Goal: Task Accomplishment & Management: Complete application form

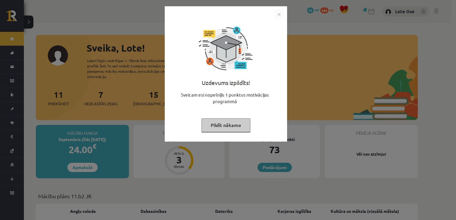
click at [234, 126] on button "Pildīt nākamo" at bounding box center [225, 125] width 49 height 14
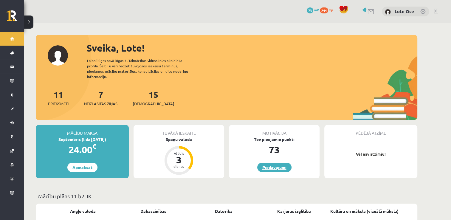
click at [266, 163] on link "Piedāvājumi" at bounding box center [274, 167] width 34 height 9
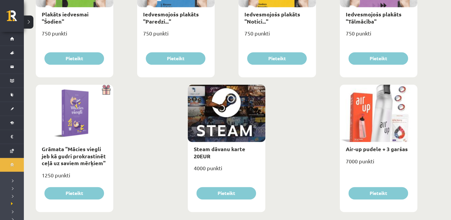
scroll to position [696, 0]
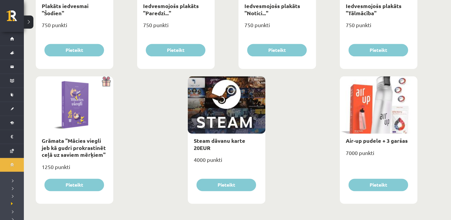
click at [198, 132] on div at bounding box center [227, 104] width 78 height 57
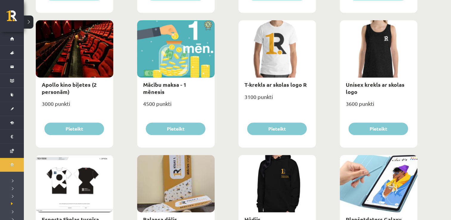
scroll to position [215, 0]
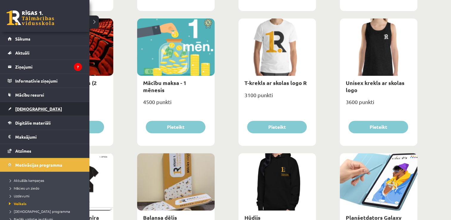
click at [25, 109] on span "[DEMOGRAPHIC_DATA]" at bounding box center [38, 108] width 47 height 5
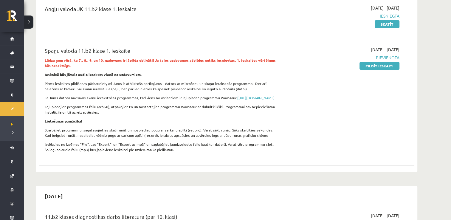
scroll to position [80, 0]
drag, startPoint x: 383, startPoint y: 66, endPoint x: 256, endPoint y: 29, distance: 132.3
click at [383, 66] on link "Pildīt ieskaiti" at bounding box center [380, 67] width 40 height 8
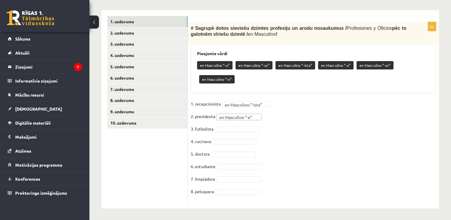
scroll to position [165, 0]
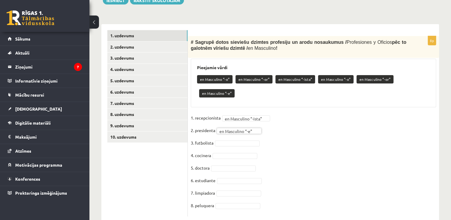
click at [244, 132] on fieldset "**********" at bounding box center [313, 163] width 245 height 100
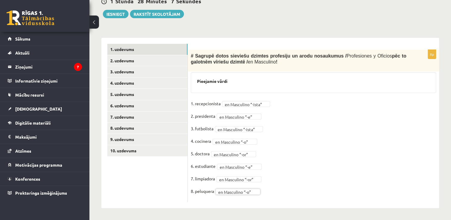
scroll to position [150, 0]
click at [123, 59] on link "2. uzdevums" at bounding box center [147, 61] width 80 height 11
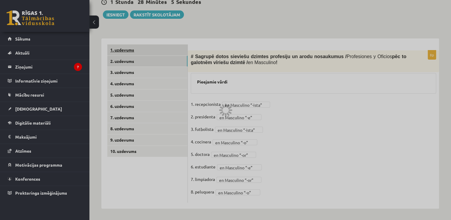
scroll to position [133, 0]
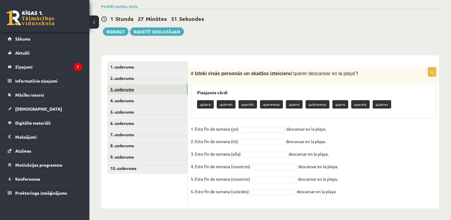
click at [135, 91] on link "3. uzdevums" at bounding box center [147, 89] width 80 height 11
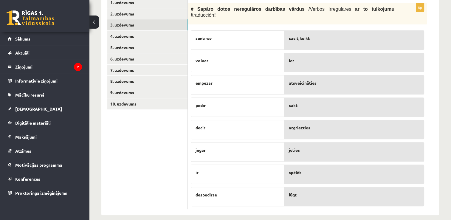
scroll to position [197, 0]
drag, startPoint x: 307, startPoint y: 130, endPoint x: 306, endPoint y: 70, distance: 60.2
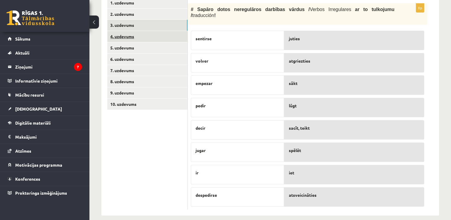
click at [127, 36] on link "4. uzdevums" at bounding box center [147, 36] width 80 height 11
click at [127, 37] on link "4. uzdevums" at bounding box center [147, 36] width 80 height 11
click at [128, 23] on link "3. uzdevums" at bounding box center [147, 25] width 80 height 11
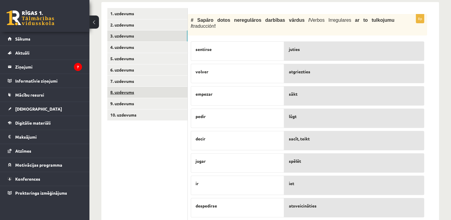
scroll to position [187, 0]
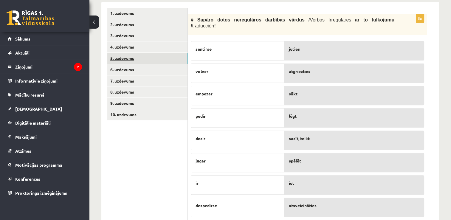
click at [122, 54] on link "5. uzdevums" at bounding box center [147, 58] width 80 height 11
click at [122, 45] on link "4. uzdevums" at bounding box center [147, 46] width 80 height 11
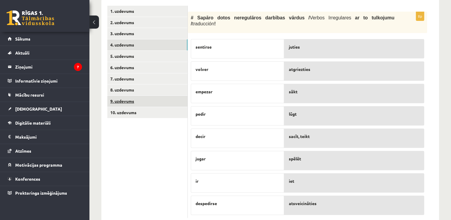
scroll to position [188, 0]
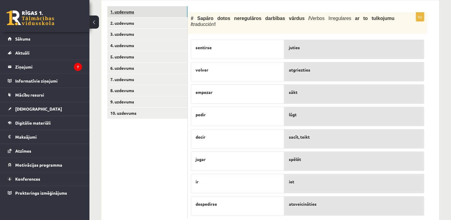
click at [127, 13] on link "1. uzdevums" at bounding box center [147, 11] width 80 height 11
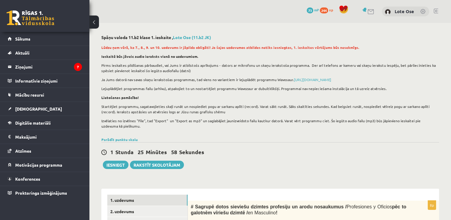
scroll to position [150, 0]
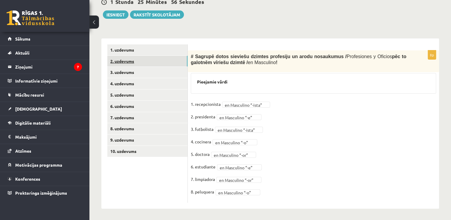
click at [129, 63] on link "2. uzdevums" at bounding box center [147, 61] width 80 height 11
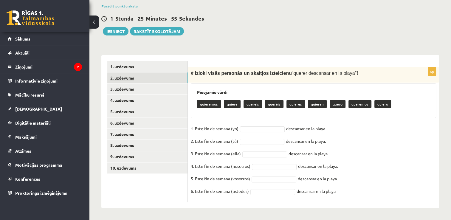
scroll to position [133, 0]
click at [129, 89] on link "3. uzdevums" at bounding box center [147, 89] width 80 height 11
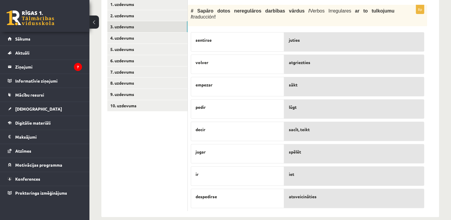
scroll to position [195, 0]
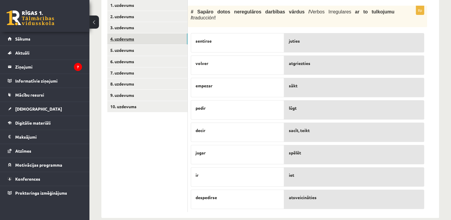
click at [134, 36] on link "4. uzdevums" at bounding box center [147, 38] width 80 height 11
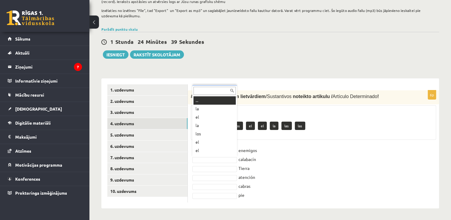
scroll to position [7, 0]
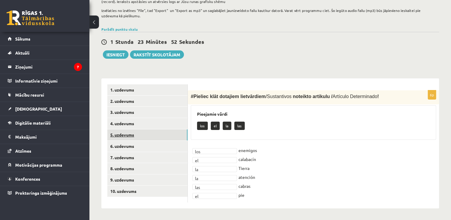
click at [124, 134] on link "5. uzdevums" at bounding box center [147, 134] width 80 height 11
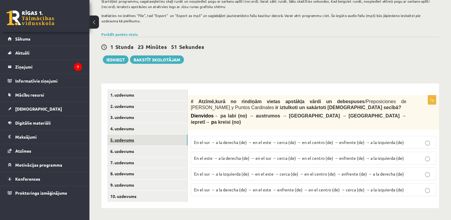
scroll to position [105, 0]
click at [286, 140] on p "En el sur → a la derecha (de) → en el este → cerca (de) → en el centro (de) → e…" at bounding box center [313, 143] width 239 height 6
click at [117, 149] on link "6. uzdevums" at bounding box center [147, 151] width 80 height 11
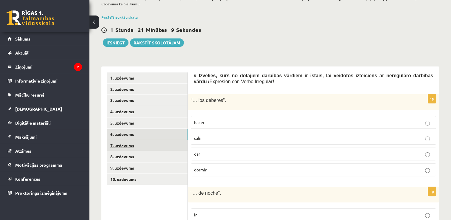
scroll to position [126, 0]
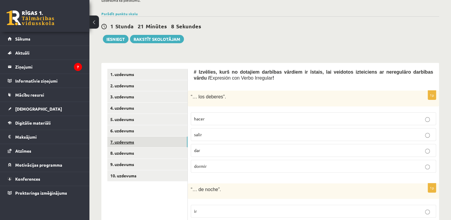
click at [120, 139] on link "7. uzdevums" at bounding box center [147, 142] width 80 height 11
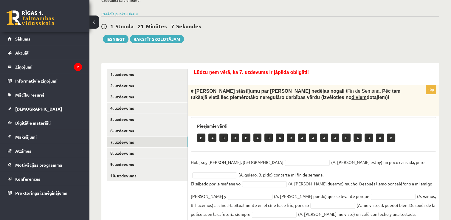
scroll to position [175, 0]
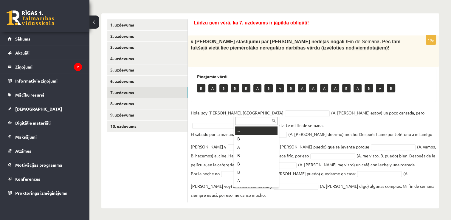
drag, startPoint x: 258, startPoint y: 114, endPoint x: 247, endPoint y: 137, distance: 25.7
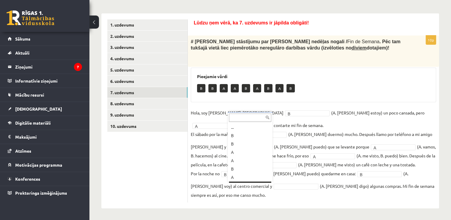
scroll to position [7, 0]
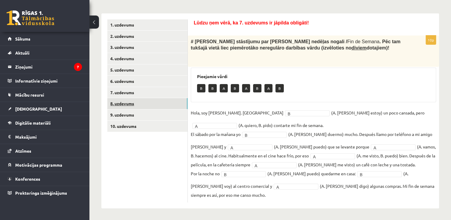
click at [127, 102] on link "8. uzdevums" at bounding box center [147, 103] width 80 height 11
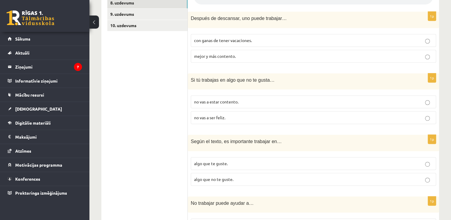
scroll to position [276, 0]
click at [225, 54] on span "mejor y más contento." at bounding box center [215, 55] width 42 height 5
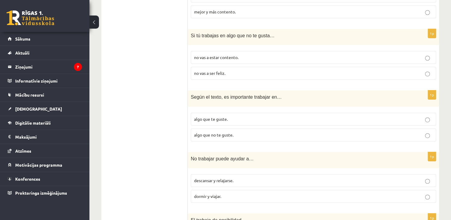
scroll to position [319, 0]
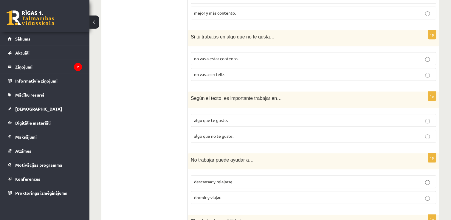
click at [223, 76] on p "no vas a ser feliz." at bounding box center [313, 74] width 239 height 6
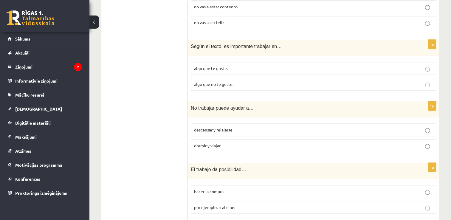
scroll to position [371, 0]
click at [237, 84] on p "algo que no te guste." at bounding box center [313, 84] width 239 height 6
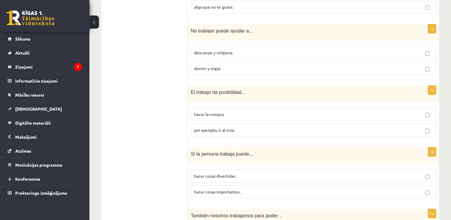
scroll to position [419, 0]
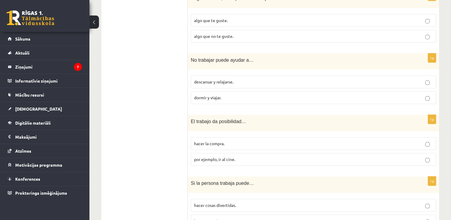
click at [242, 79] on p "descansar y relajarse." at bounding box center [313, 82] width 239 height 6
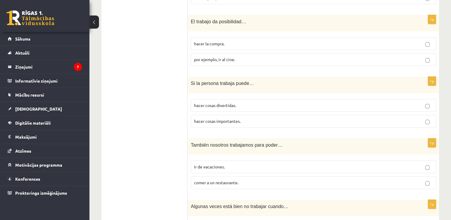
scroll to position [519, 0]
click at [241, 60] on p "por ejemplo, ir al cine." at bounding box center [313, 60] width 239 height 6
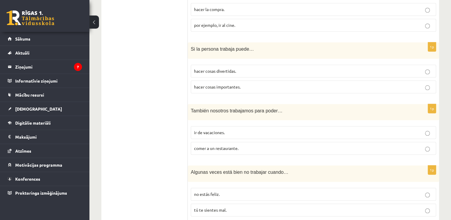
scroll to position [554, 0]
click at [231, 71] on span "hacer cosas divertidas." at bounding box center [215, 70] width 42 height 5
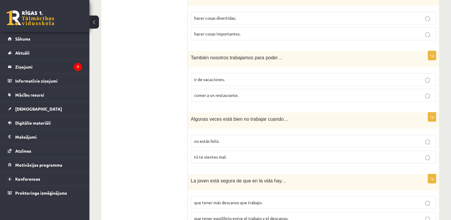
scroll to position [606, 0]
click at [227, 80] on p "ir de vacaciones." at bounding box center [313, 80] width 239 height 6
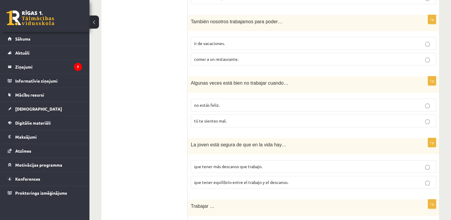
scroll to position [642, 0]
click at [229, 103] on p "no estás feliz." at bounding box center [313, 105] width 239 height 6
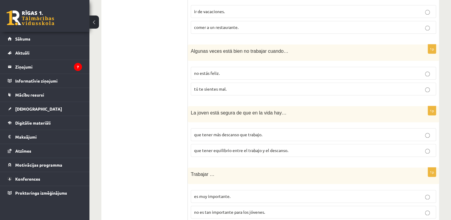
drag, startPoint x: 222, startPoint y: 140, endPoint x: 210, endPoint y: 134, distance: 14.1
click at [210, 134] on span "que tener más descanso que trabajo." at bounding box center [228, 134] width 68 height 5
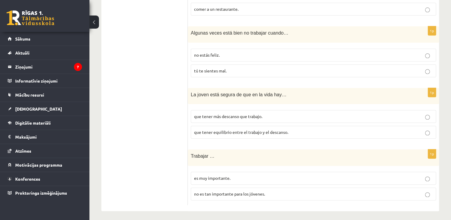
click at [237, 192] on span "no es tan importante para los jóvenes." at bounding box center [229, 193] width 71 height 5
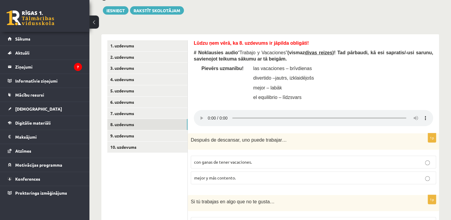
scroll to position [160, 0]
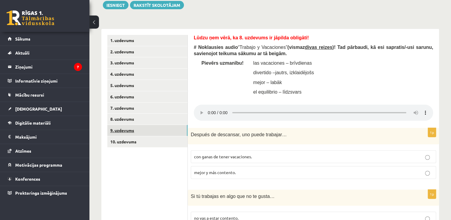
click at [117, 129] on link "9. uzdevums" at bounding box center [147, 130] width 80 height 11
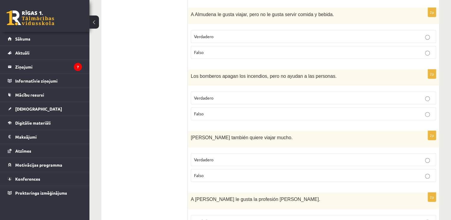
scroll to position [352, 0]
click at [259, 50] on p "Falso" at bounding box center [313, 53] width 239 height 6
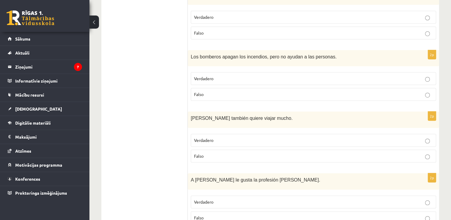
scroll to position [371, 0]
click at [232, 92] on p "Falso" at bounding box center [313, 95] width 239 height 6
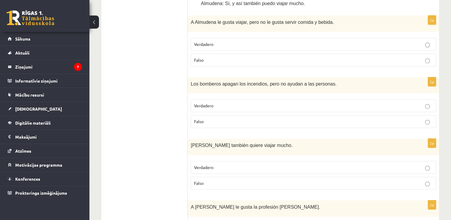
scroll to position [346, 0]
click at [210, 179] on p "Falso" at bounding box center [313, 182] width 239 height 6
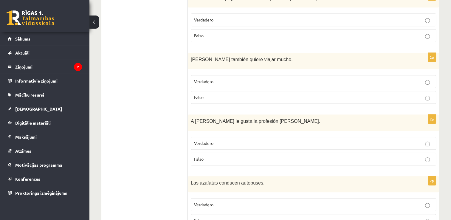
scroll to position [433, 0]
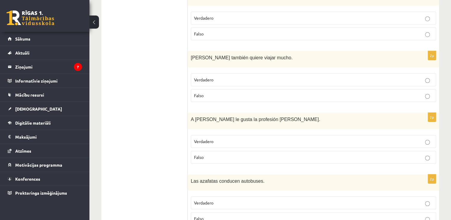
click at [240, 138] on p "Verdadero" at bounding box center [313, 141] width 239 height 6
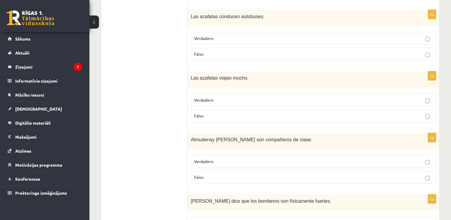
scroll to position [596, 0]
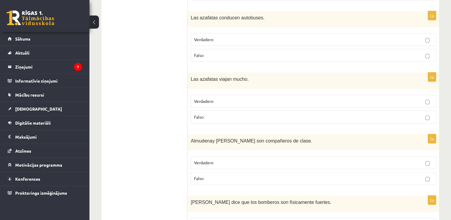
click at [265, 52] on p "Falso" at bounding box center [313, 55] width 239 height 6
click at [261, 98] on p "Verdadero" at bounding box center [313, 101] width 239 height 6
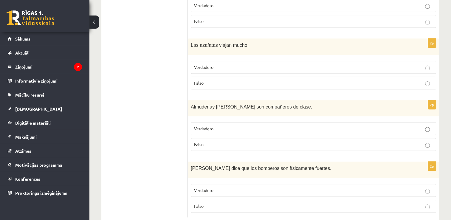
click at [256, 126] on p "Verdadero" at bounding box center [313, 129] width 239 height 6
click at [240, 187] on p "Verdadero" at bounding box center [313, 190] width 239 height 6
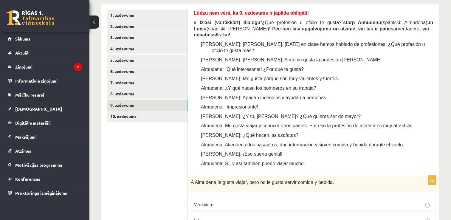
scroll to position [189, 0]
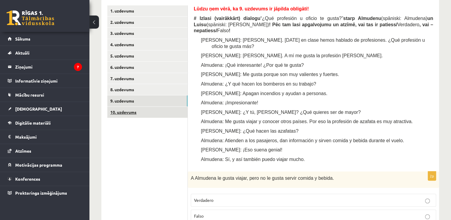
click at [121, 111] on link "10. uzdevums" at bounding box center [147, 112] width 80 height 11
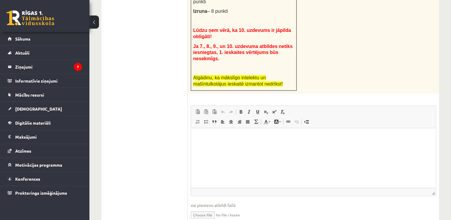
scroll to position [336, 0]
click at [249, 147] on html at bounding box center [313, 137] width 245 height 18
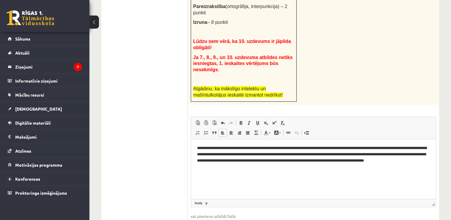
scroll to position [345, 0]
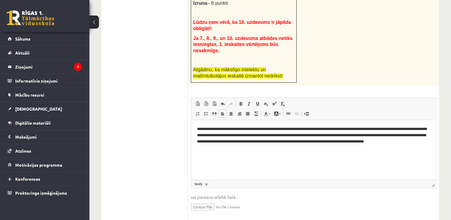
click at [208, 200] on input "file" at bounding box center [313, 206] width 245 height 12
type input "**********"
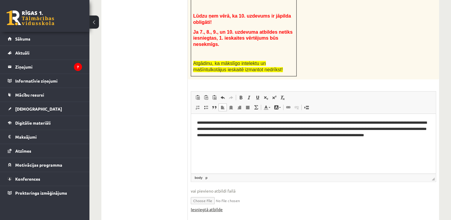
click at [215, 206] on link "Iesniegtā atbilde" at bounding box center [207, 209] width 32 height 6
click at [222, 194] on input "file" at bounding box center [313, 200] width 245 height 12
click at [206, 194] on input "file" at bounding box center [313, 200] width 245 height 12
click at [210, 194] on input "file" at bounding box center [313, 200] width 245 height 12
type input "**********"
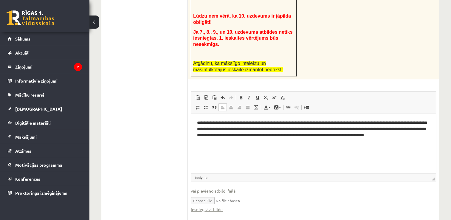
click at [281, 206] on div "Iesniegtā atbilde" at bounding box center [313, 209] width 245 height 6
click at [256, 194] on input "file" at bounding box center [313, 200] width 245 height 12
click at [206, 194] on input "file" at bounding box center [313, 200] width 245 height 12
type input "**********"
click at [230, 151] on html "**********" at bounding box center [313, 132] width 245 height 37
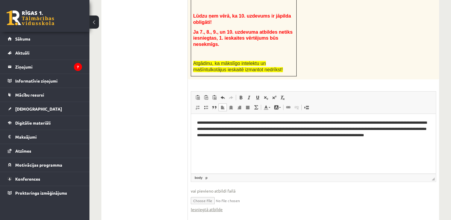
click at [241, 145] on html "**********" at bounding box center [313, 132] width 245 height 37
drag, startPoint x: 16, startPoint y: 52, endPoint x: 129, endPoint y: 135, distance: 140.3
click at [129, 135] on ul "1. uzdevums 2. uzdevums 3. uzdevums 4. uzdevums 5. uzdevums 6. uzdevums 7. uzde…" at bounding box center [147, 33] width 80 height 378
click at [207, 164] on p "Editor, wiswyg-editor-user-answer-47025000081060" at bounding box center [313, 162] width 233 height 6
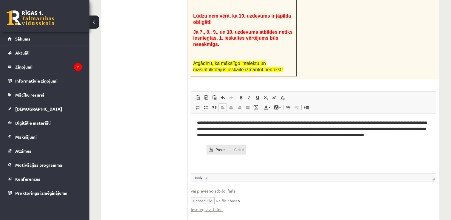
click at [221, 150] on span "Paste" at bounding box center [223, 149] width 18 height 9
click at [223, 140] on span "Paste" at bounding box center [228, 139] width 18 height 9
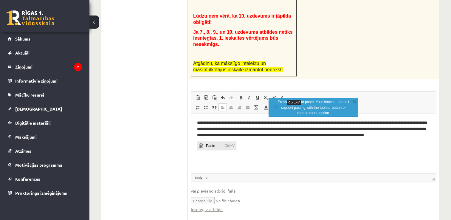
click at [230, 148] on span "Ctrl+V" at bounding box center [229, 145] width 13 height 9
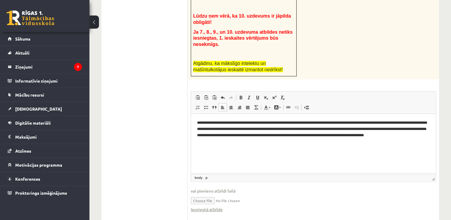
click at [210, 163] on p "Editor, wiswyg-editor-user-answer-47025000081060" at bounding box center [313, 162] width 233 height 6
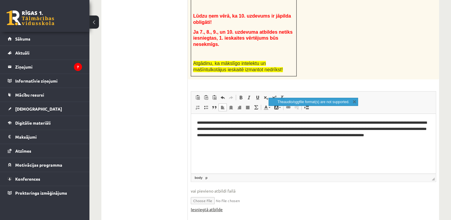
click at [215, 206] on link "Iesniegtā atbilde" at bounding box center [207, 209] width 32 height 6
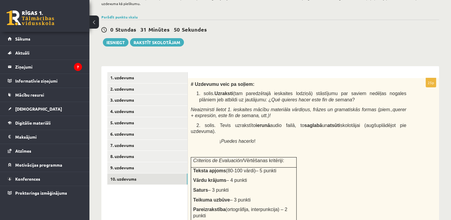
scroll to position [124, 0]
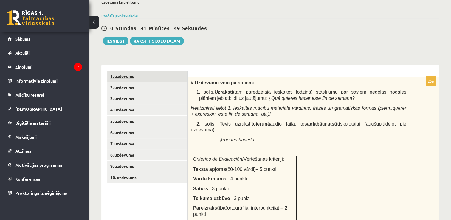
click at [123, 77] on link "1. uzdevums" at bounding box center [147, 76] width 80 height 11
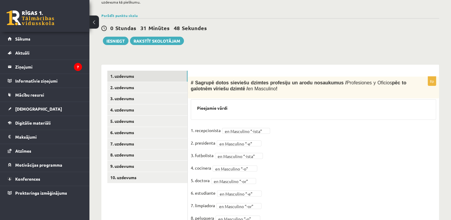
scroll to position [151, 0]
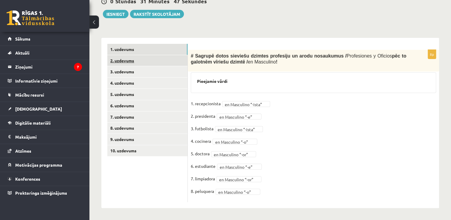
click at [127, 61] on link "2. uzdevums" at bounding box center [147, 60] width 80 height 11
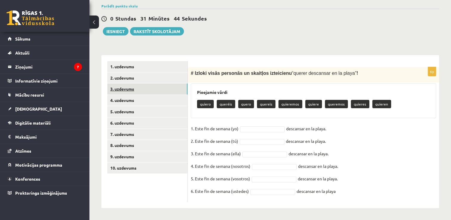
click at [129, 87] on link "3. uzdevums" at bounding box center [147, 88] width 80 height 11
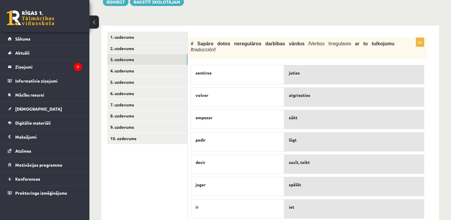
scroll to position [171, 0]
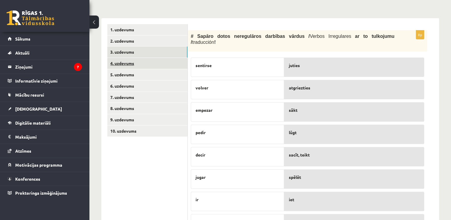
click at [126, 61] on link "4. uzdevums" at bounding box center [147, 63] width 80 height 11
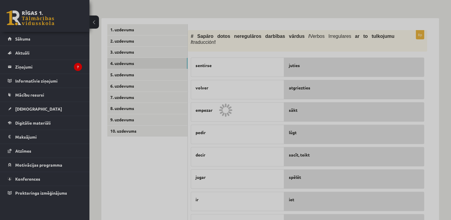
scroll to position [111, 0]
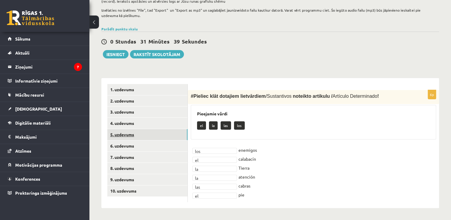
click at [121, 137] on link "5. uzdevums" at bounding box center [147, 134] width 80 height 11
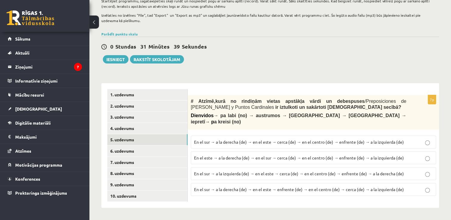
scroll to position [105, 0]
click at [133, 149] on link "6. uzdevums" at bounding box center [147, 151] width 80 height 11
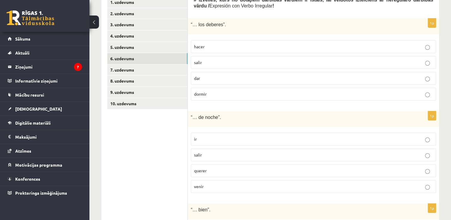
scroll to position [198, 0]
click at [222, 46] on p "hacer" at bounding box center [313, 47] width 239 height 6
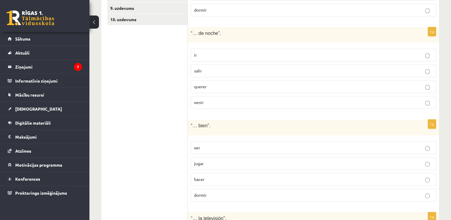
scroll to position [281, 0]
click at [214, 72] on p "salir" at bounding box center [313, 71] width 239 height 6
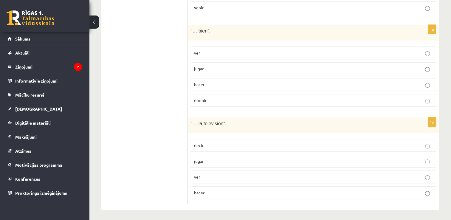
click at [210, 101] on p "dormir" at bounding box center [313, 100] width 239 height 6
click at [253, 176] on p "ver" at bounding box center [313, 177] width 239 height 6
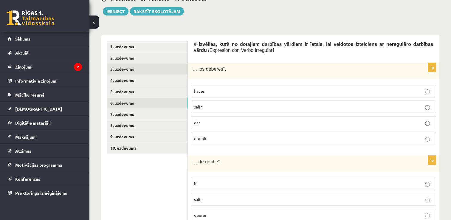
scroll to position [153, 0]
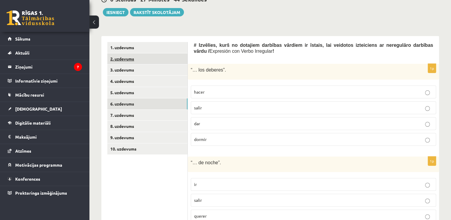
click at [128, 57] on link "2. uzdevums" at bounding box center [147, 58] width 80 height 11
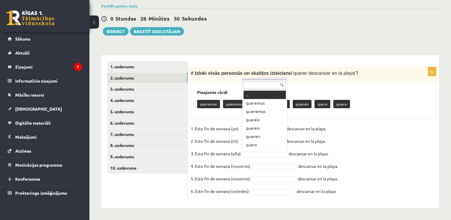
scroll to position [7, 0]
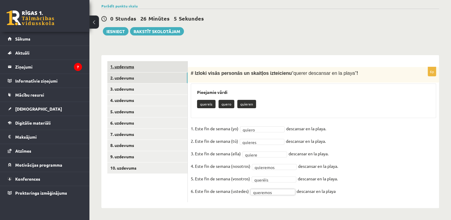
click at [126, 64] on link "1. uzdevums" at bounding box center [147, 66] width 80 height 11
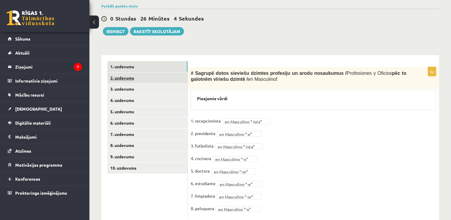
click at [128, 82] on link "2. uzdevums" at bounding box center [147, 77] width 80 height 11
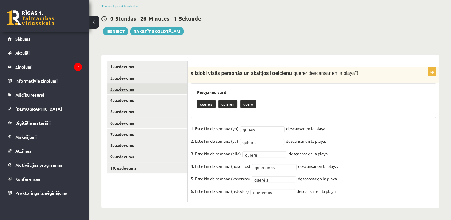
drag, startPoint x: 131, startPoint y: 87, endPoint x: 121, endPoint y: 90, distance: 10.3
click at [121, 90] on link "3. uzdevums" at bounding box center [147, 88] width 80 height 11
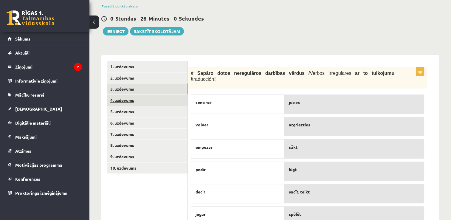
click at [122, 99] on link "4. uzdevums" at bounding box center [147, 100] width 80 height 11
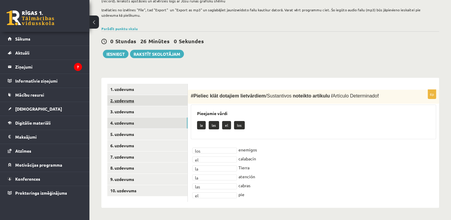
scroll to position [111, 0]
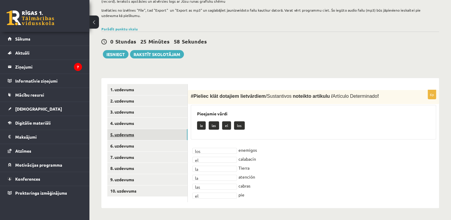
click at [130, 137] on link "5. uzdevums" at bounding box center [147, 134] width 80 height 11
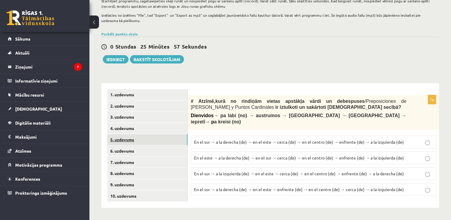
scroll to position [105, 0]
drag, startPoint x: 131, startPoint y: 148, endPoint x: 127, endPoint y: 151, distance: 5.1
click at [127, 151] on link "6. uzdevums" at bounding box center [147, 151] width 80 height 11
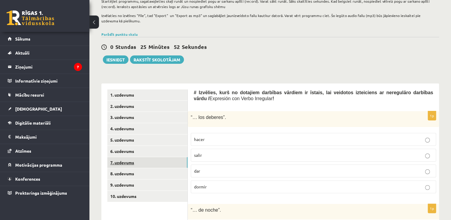
click at [127, 164] on link "7. uzdevums" at bounding box center [147, 162] width 80 height 11
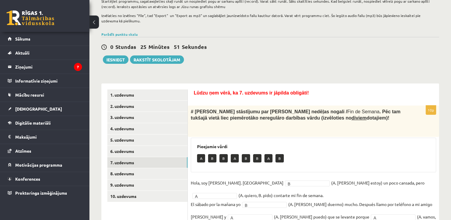
scroll to position [175, 0]
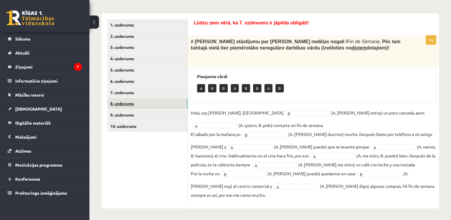
click at [118, 106] on link "8. uzdevums" at bounding box center [147, 103] width 80 height 11
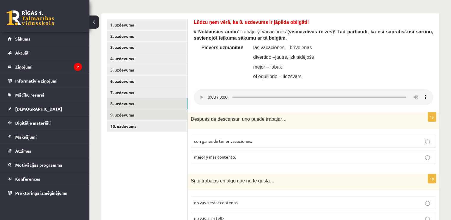
click at [128, 113] on link "9. uzdevums" at bounding box center [147, 114] width 80 height 11
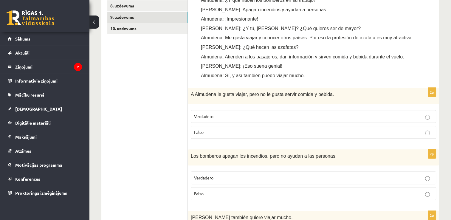
scroll to position [273, 0]
click at [126, 31] on link "10. uzdevums" at bounding box center [147, 28] width 80 height 11
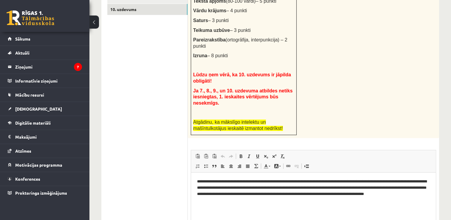
scroll to position [351, 0]
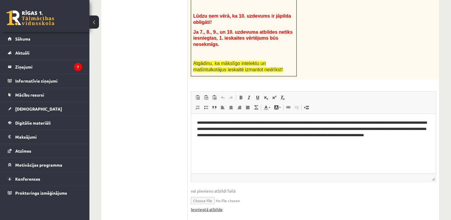
click at [204, 206] on link "Iesniegtā atbilde" at bounding box center [207, 209] width 32 height 6
click at [207, 194] on input "file" at bounding box center [313, 200] width 245 height 12
type input "**********"
click at [230, 150] on p "Editor, wiswyg-editor-user-answer-47024776448440" at bounding box center [313, 151] width 233 height 6
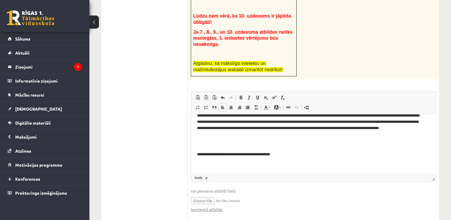
scroll to position [0, 0]
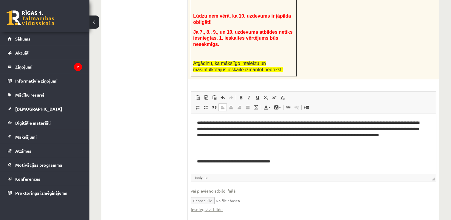
click at [210, 163] on p "**********" at bounding box center [311, 162] width 228 height 6
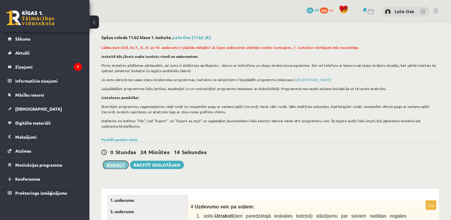
click at [119, 164] on button "Iesniegt" at bounding box center [116, 165] width 26 height 8
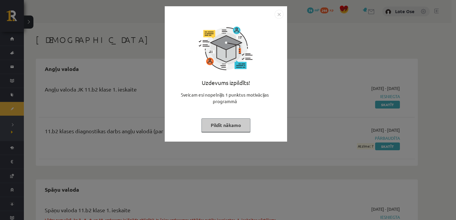
click at [228, 125] on button "Pildīt nākamo" at bounding box center [225, 125] width 49 height 14
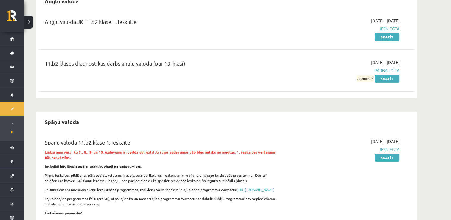
scroll to position [68, 0]
click at [394, 77] on link "Skatīt" at bounding box center [387, 79] width 25 height 8
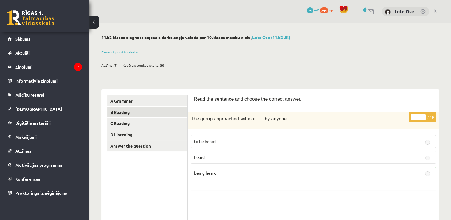
click at [128, 115] on link "B Reading" at bounding box center [147, 112] width 80 height 11
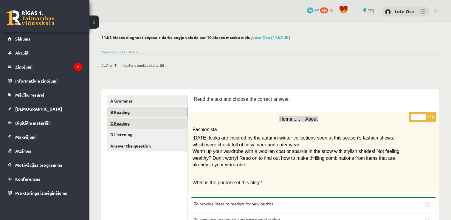
click at [118, 121] on link "C Reading" at bounding box center [147, 123] width 80 height 11
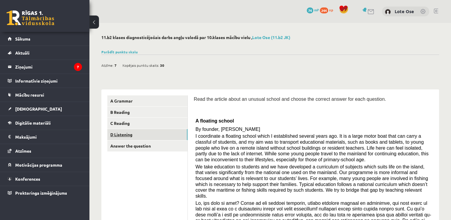
click at [119, 134] on link "D Listening" at bounding box center [147, 134] width 80 height 11
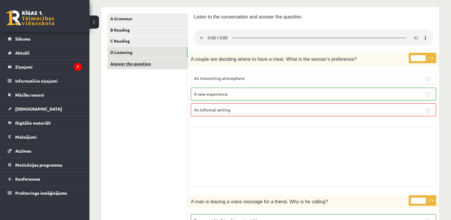
click at [134, 64] on link "Answer the question" at bounding box center [147, 63] width 80 height 11
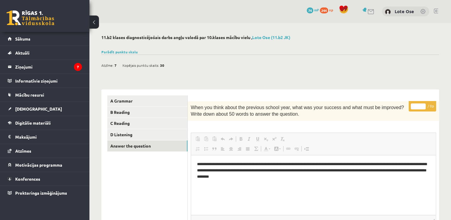
click at [94, 22] on button at bounding box center [94, 22] width 10 height 13
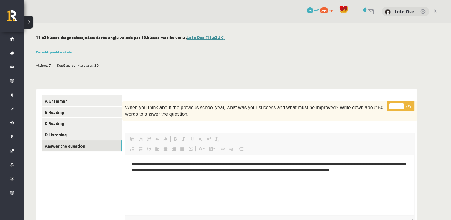
click at [207, 37] on link "Lote Ose (11.b2 JK)" at bounding box center [206, 37] width 38 height 5
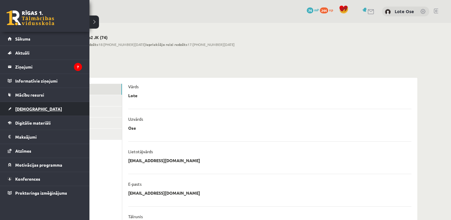
click at [21, 107] on span "[DEMOGRAPHIC_DATA]" at bounding box center [38, 108] width 47 height 5
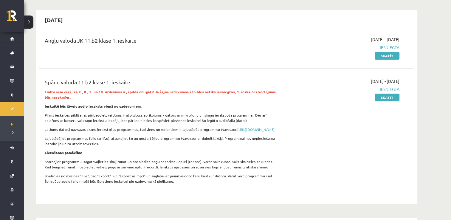
scroll to position [45, 0]
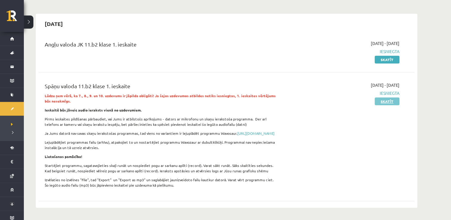
click at [387, 100] on link "Skatīt" at bounding box center [387, 101] width 25 height 8
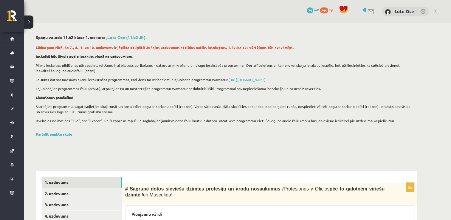
scroll to position [201, 0]
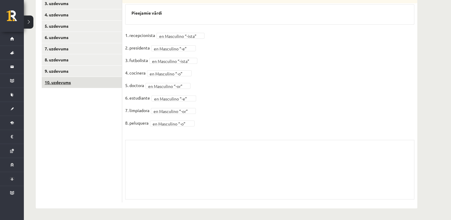
click at [67, 86] on link "10. uzdevums" at bounding box center [82, 82] width 80 height 11
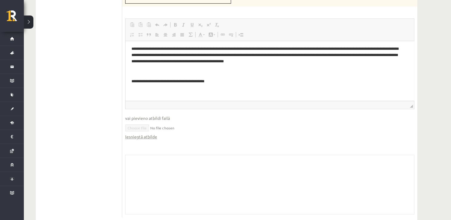
scroll to position [402, 0]
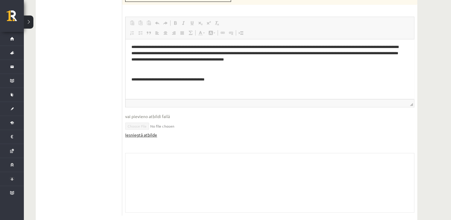
click at [149, 132] on link "Iesniegtā atbilde" at bounding box center [141, 135] width 32 height 6
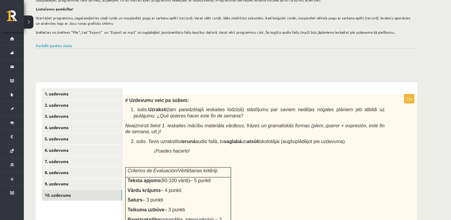
scroll to position [0, 0]
